Goal: Task Accomplishment & Management: Complete application form

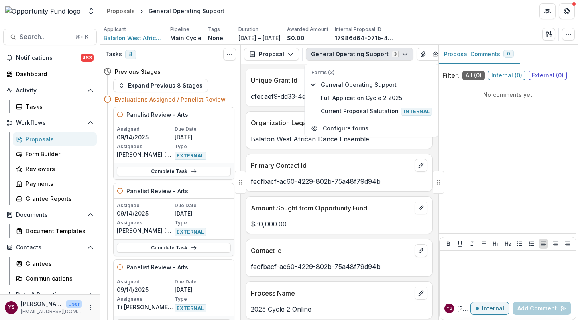
scroll to position [874, 0]
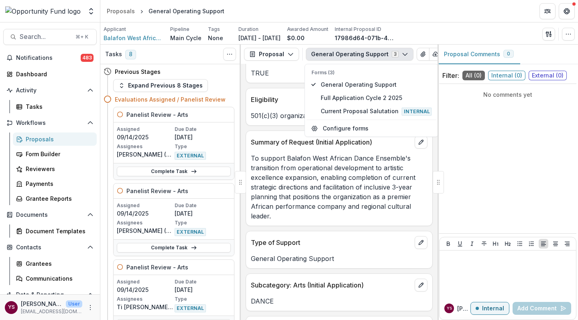
click at [37, 140] on div "Proposals" at bounding box center [58, 139] width 65 height 8
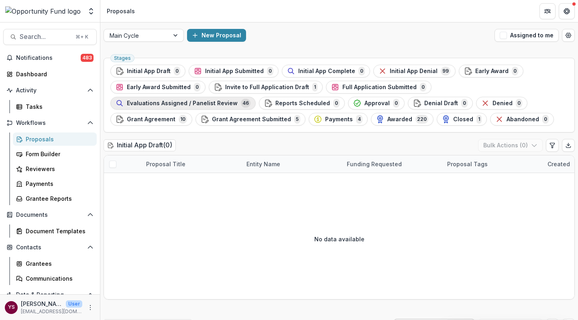
click at [238, 100] on span "Evaluations Assigned / Panelist Review" at bounding box center [182, 103] width 111 height 7
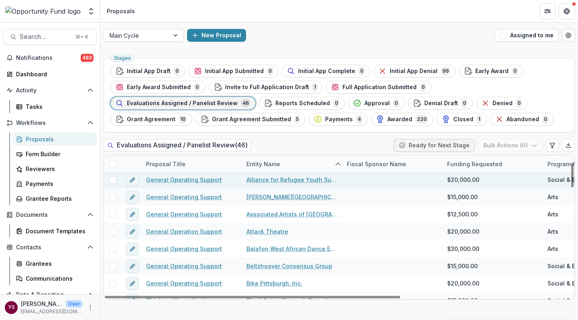
scroll to position [38, 0]
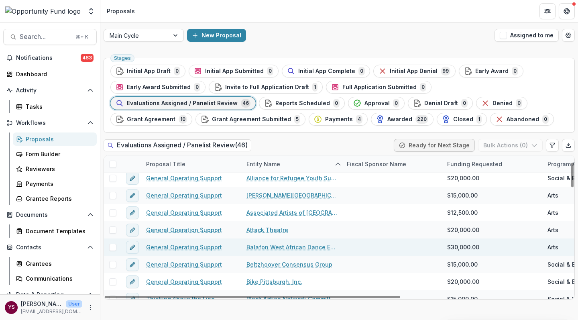
click at [112, 251] on div at bounding box center [112, 246] width 17 height 17
click at [112, 246] on span at bounding box center [112, 247] width 7 height 7
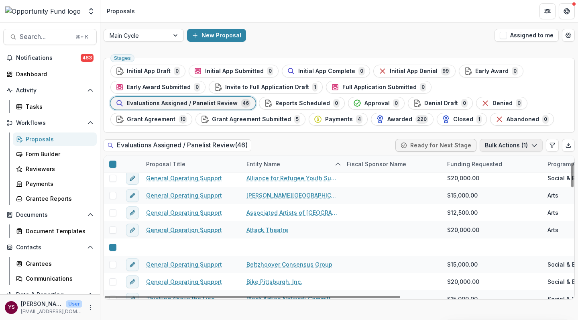
click at [534, 146] on icon "button" at bounding box center [534, 145] width 6 height 6
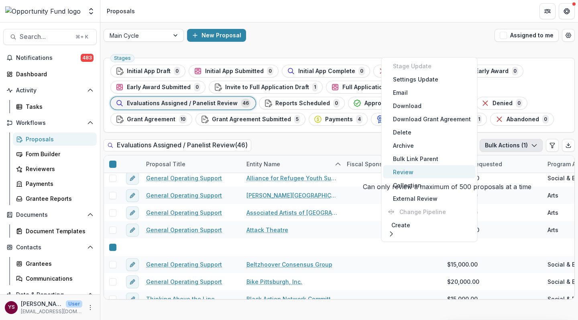
click at [414, 172] on button "Review" at bounding box center [429, 171] width 92 height 13
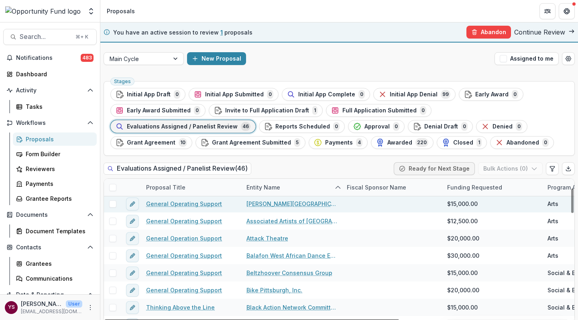
scroll to position [55, 0]
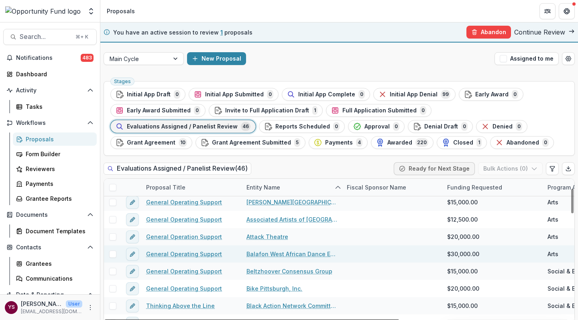
click at [112, 257] on span at bounding box center [112, 253] width 7 height 7
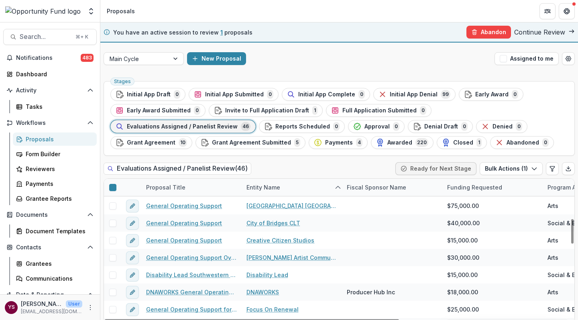
scroll to position [252, 0]
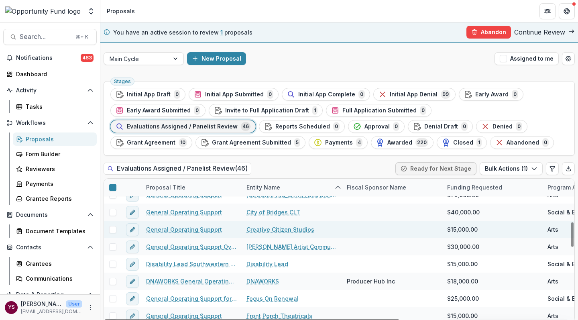
click at [114, 230] on span at bounding box center [112, 229] width 7 height 7
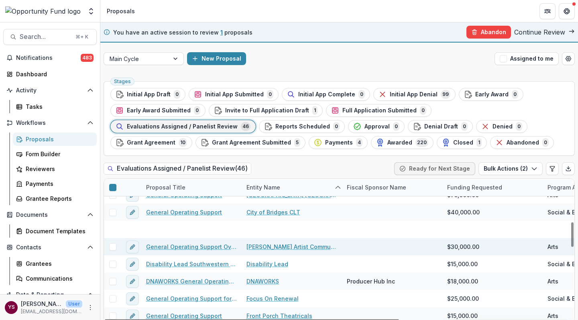
click at [110, 248] on span at bounding box center [112, 246] width 7 height 7
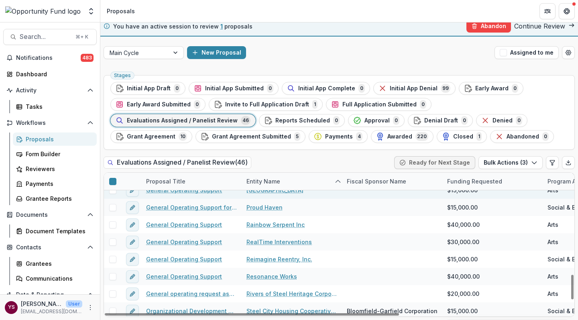
scroll to position [595, 0]
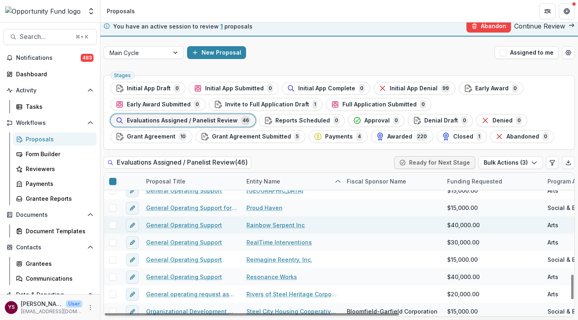
click at [112, 227] on span at bounding box center [112, 225] width 7 height 7
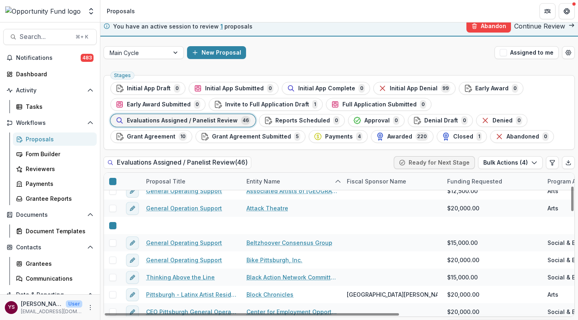
scroll to position [81, 0]
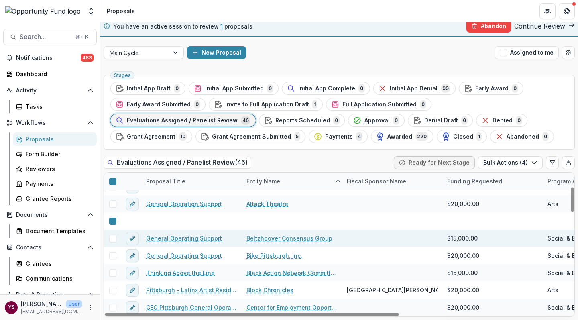
click at [113, 238] on span at bounding box center [112, 238] width 7 height 7
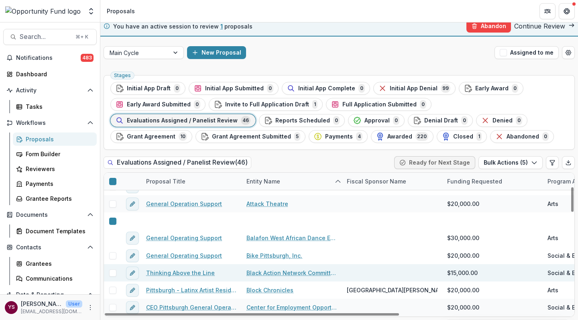
click at [113, 274] on span at bounding box center [112, 272] width 7 height 7
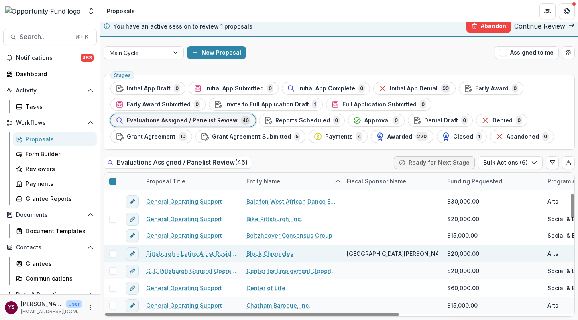
scroll to position [119, 0]
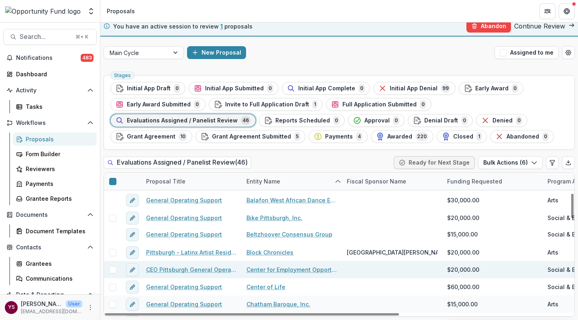
click at [112, 271] on span at bounding box center [112, 269] width 7 height 7
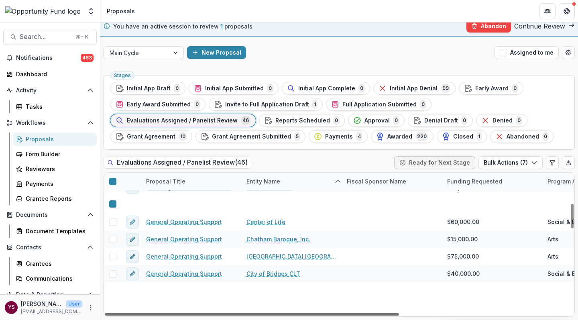
scroll to position [187, 0]
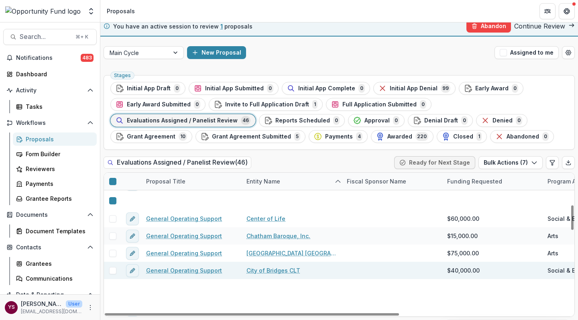
click at [114, 271] on span at bounding box center [112, 270] width 7 height 7
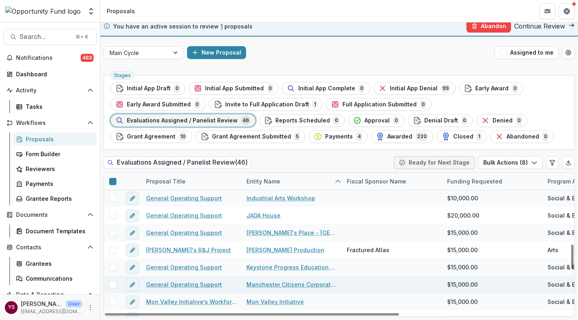
scroll to position [409, 0]
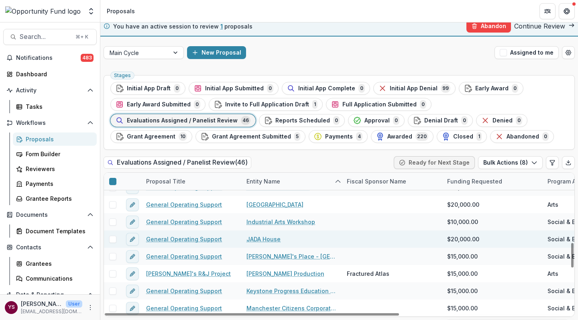
click at [111, 239] on span at bounding box center [112, 239] width 7 height 7
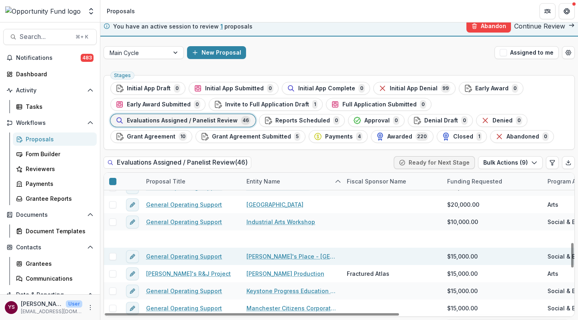
click at [114, 258] on span at bounding box center [112, 256] width 7 height 7
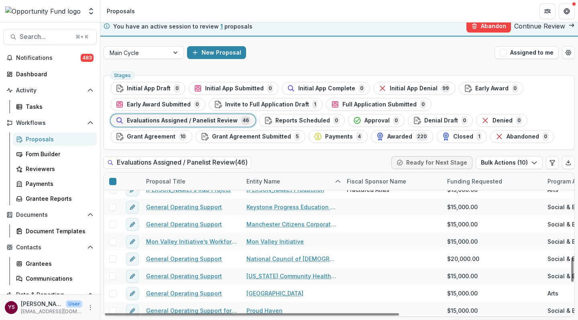
scroll to position [492, 0]
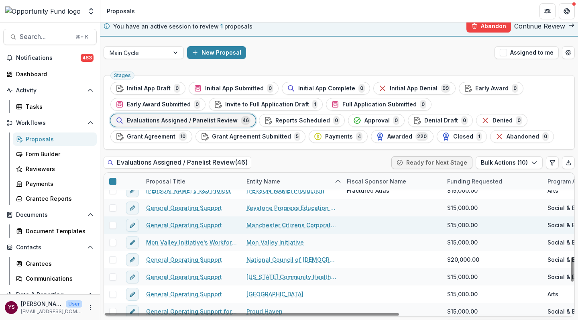
click at [111, 225] on span at bounding box center [112, 225] width 7 height 7
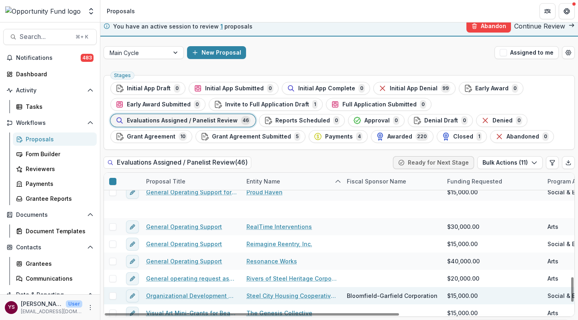
scroll to position [608, 0]
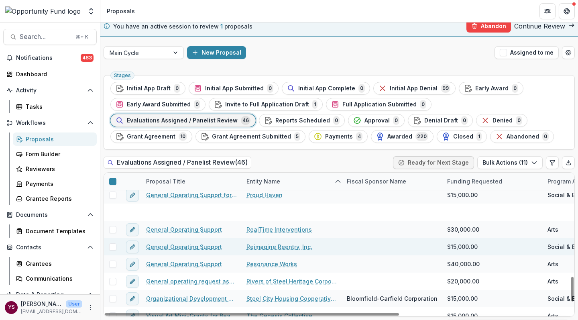
click at [114, 248] on span at bounding box center [112, 246] width 7 height 7
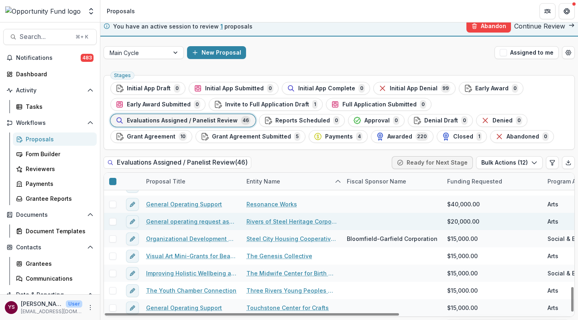
scroll to position [668, 0]
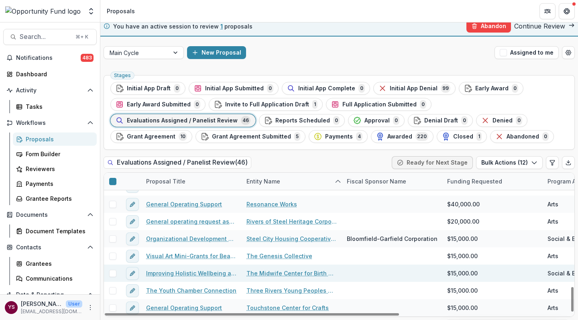
click at [115, 273] on span at bounding box center [112, 273] width 7 height 7
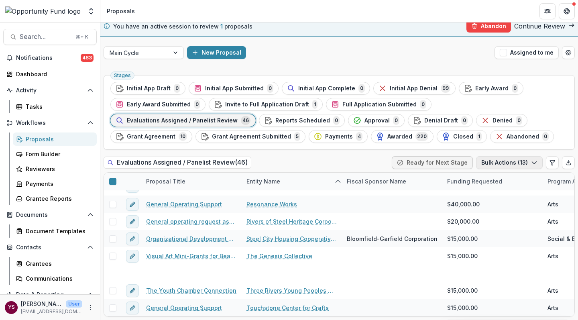
click at [532, 164] on icon "button" at bounding box center [534, 162] width 6 height 6
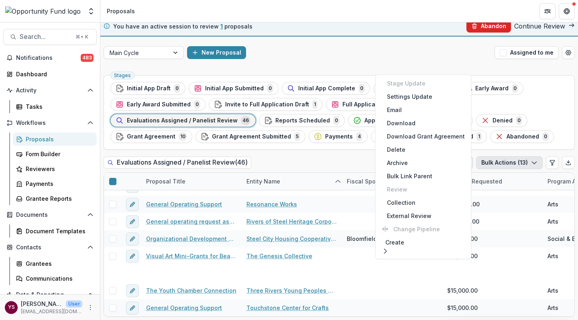
click at [488, 26] on button "Abandon" at bounding box center [488, 26] width 45 height 13
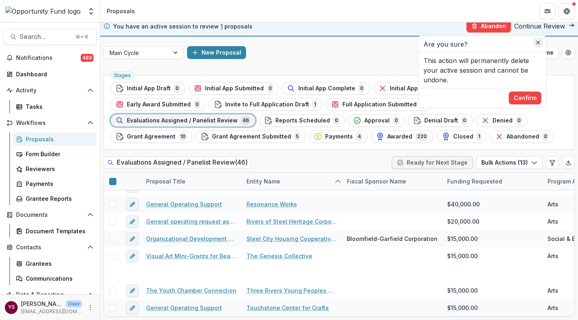
click at [536, 43] on button "Close" at bounding box center [538, 43] width 10 height 10
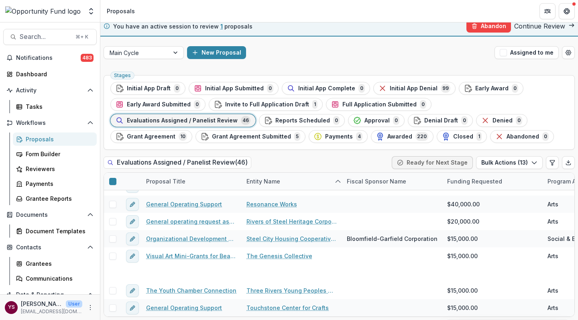
click at [550, 26] on link "Continue Review" at bounding box center [544, 26] width 61 height 8
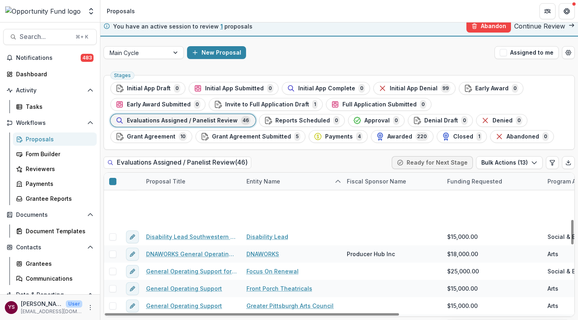
scroll to position [273, 0]
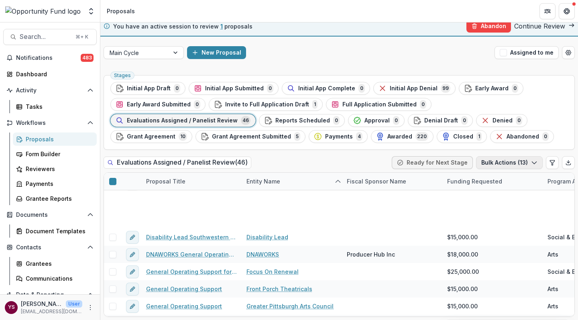
click at [533, 165] on icon "button" at bounding box center [534, 162] width 6 height 6
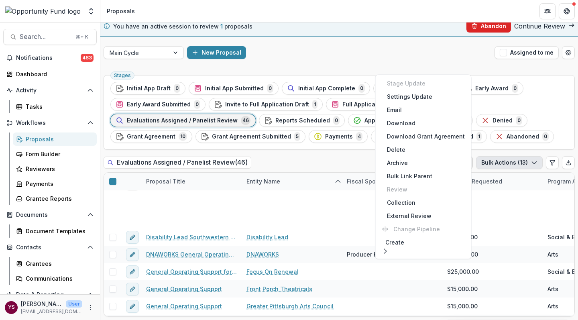
click at [481, 26] on button "Abandon" at bounding box center [488, 26] width 45 height 13
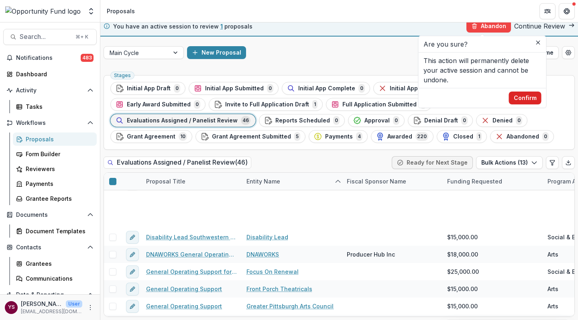
click at [529, 97] on button "Confirm" at bounding box center [525, 98] width 33 height 13
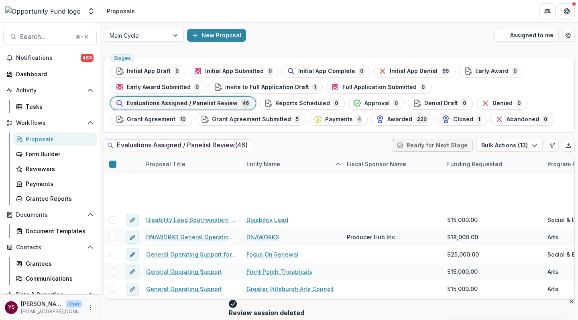
scroll to position [0, 0]
click at [535, 145] on icon "button" at bounding box center [534, 145] width 6 height 6
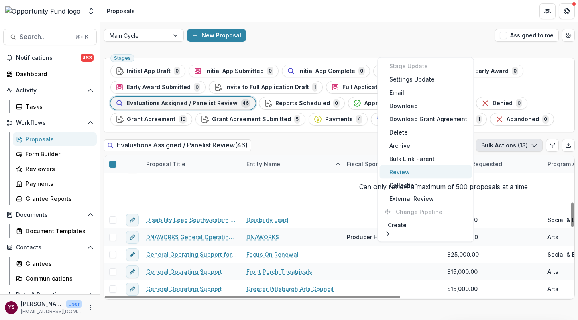
click at [402, 173] on button "Review" at bounding box center [426, 171] width 92 height 13
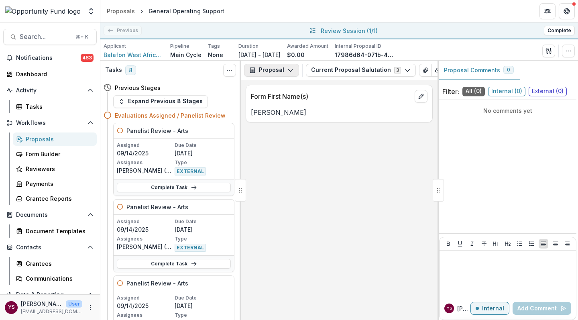
click at [288, 71] on icon "button" at bounding box center [290, 70] width 6 height 6
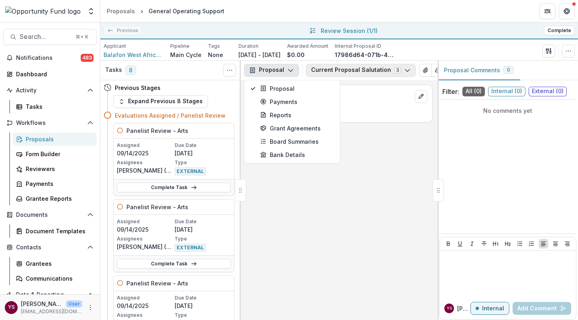
click at [405, 71] on polyline "button" at bounding box center [407, 70] width 4 height 2
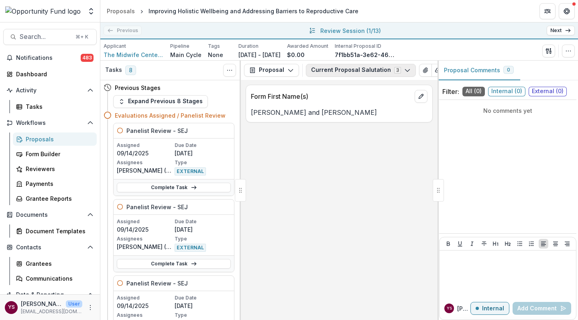
click at [405, 71] on polyline "button" at bounding box center [407, 70] width 4 height 2
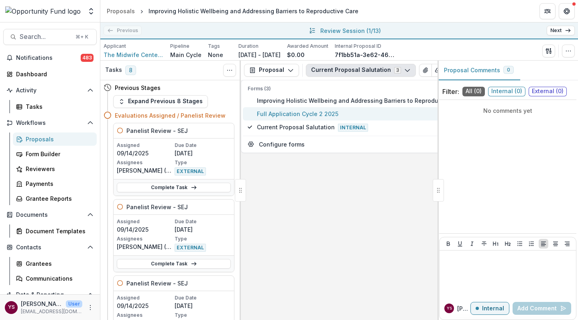
click at [316, 110] on span "Full Application Cycle 2 2025" at bounding box center [362, 114] width 210 height 8
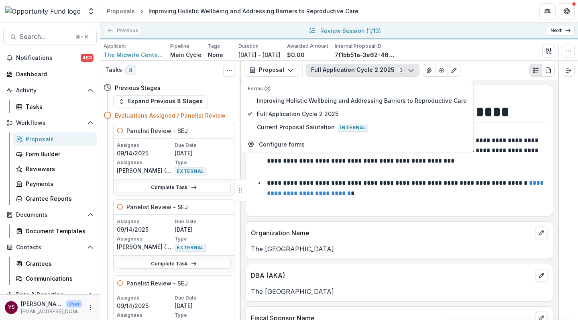
click at [507, 109] on h1 "**********" at bounding box center [398, 112] width 295 height 20
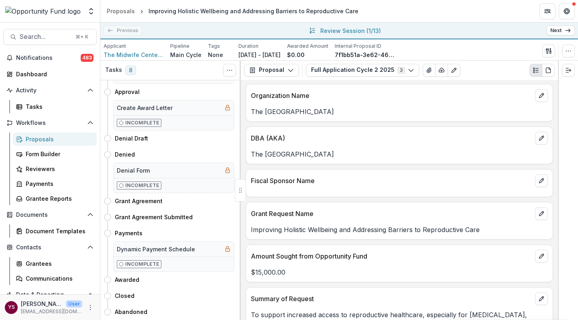
scroll to position [132, 0]
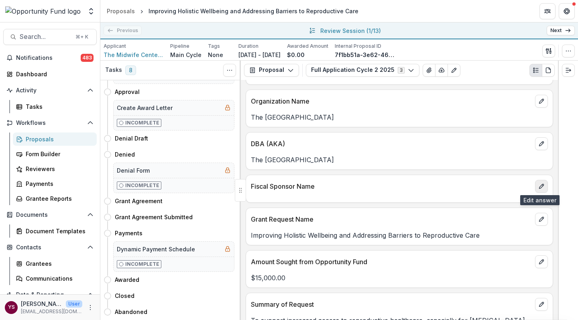
click at [540, 185] on icon "edit" at bounding box center [541, 186] width 4 height 4
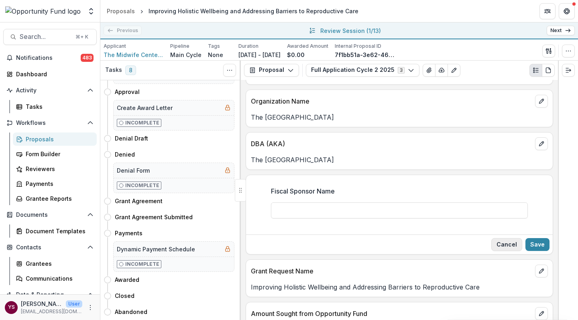
click at [512, 241] on button "Cancel" at bounding box center [506, 244] width 31 height 13
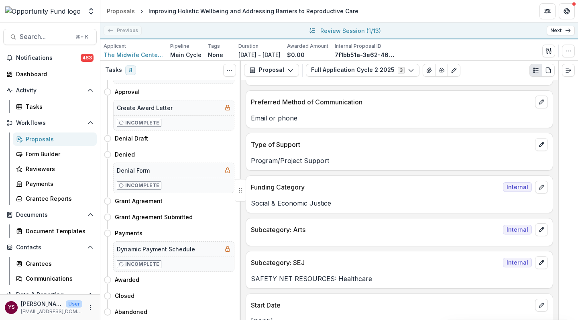
scroll to position [426, 0]
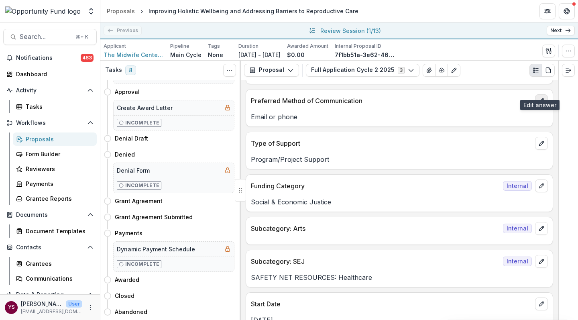
click at [541, 98] on icon "edit" at bounding box center [541, 101] width 6 height 6
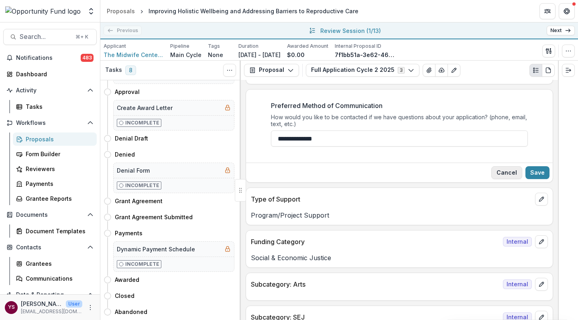
click at [510, 166] on button "Cancel" at bounding box center [506, 172] width 31 height 13
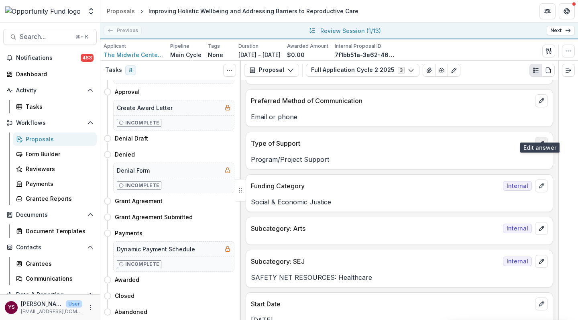
click at [540, 140] on icon "edit" at bounding box center [541, 143] width 6 height 6
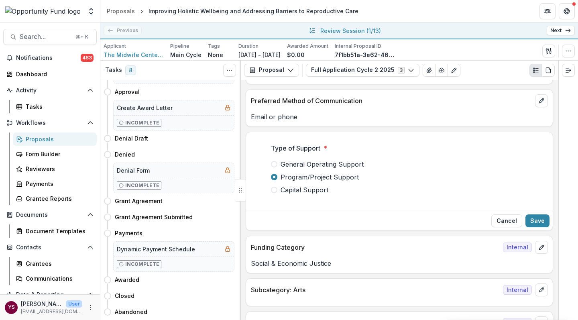
click at [505, 112] on p "Email or phone" at bounding box center [399, 117] width 297 height 10
click at [509, 214] on button "Cancel" at bounding box center [506, 220] width 31 height 13
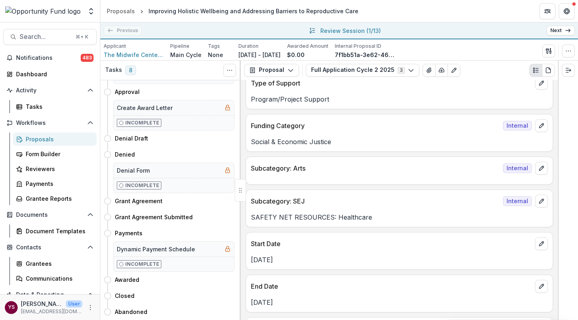
scroll to position [495, 0]
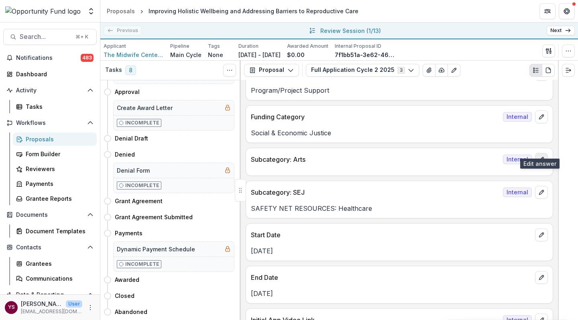
click at [540, 156] on icon "edit" at bounding box center [541, 159] width 6 height 6
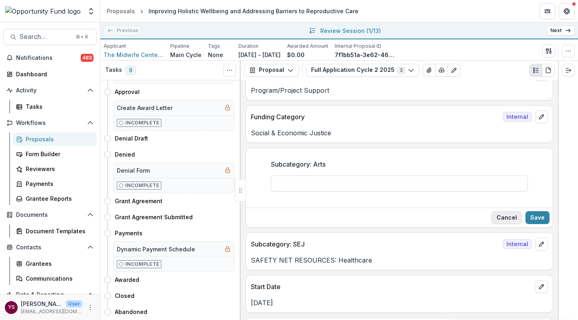
click at [509, 211] on button "Cancel" at bounding box center [506, 217] width 31 height 13
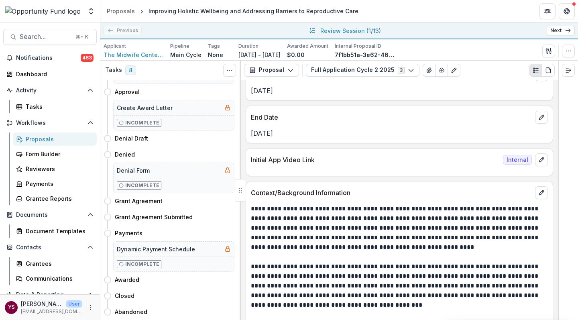
scroll to position [657, 0]
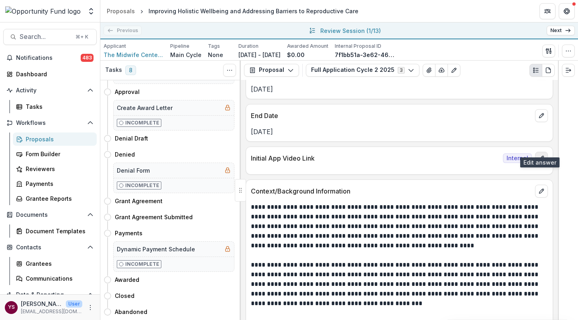
click at [540, 155] on icon "edit" at bounding box center [541, 158] width 6 height 6
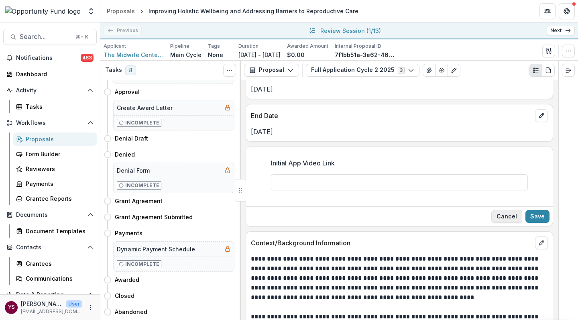
click at [506, 210] on button "Cancel" at bounding box center [506, 216] width 31 height 13
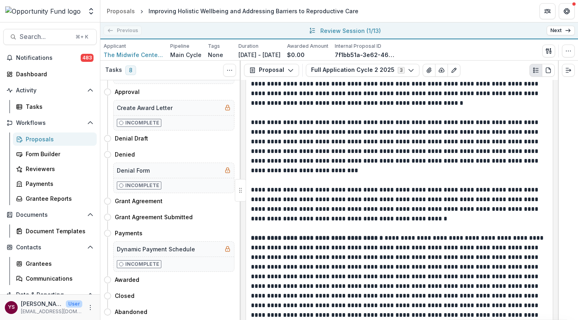
scroll to position [1169, 0]
